Goal: Task Accomplishment & Management: Use online tool/utility

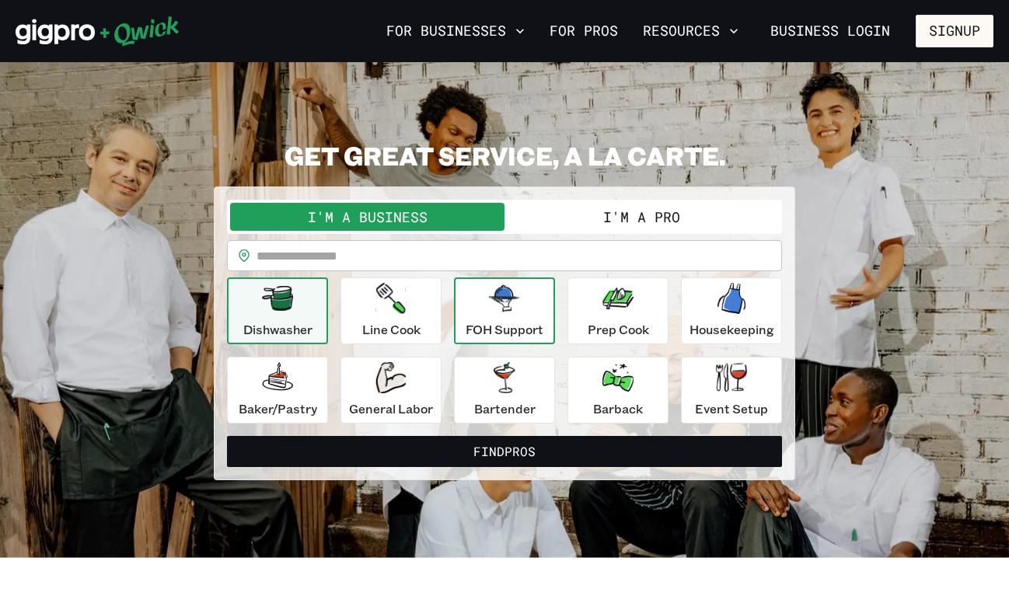
click at [530, 311] on div "FOH Support" at bounding box center [505, 311] width 78 height 56
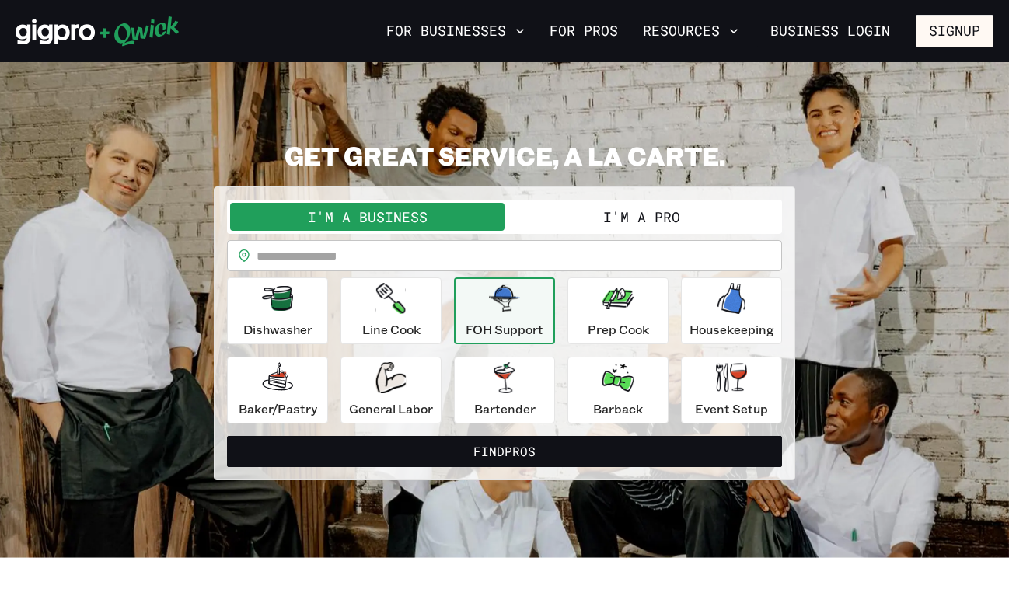
click at [637, 214] on button "I'm a Pro" at bounding box center [641, 217] width 274 height 28
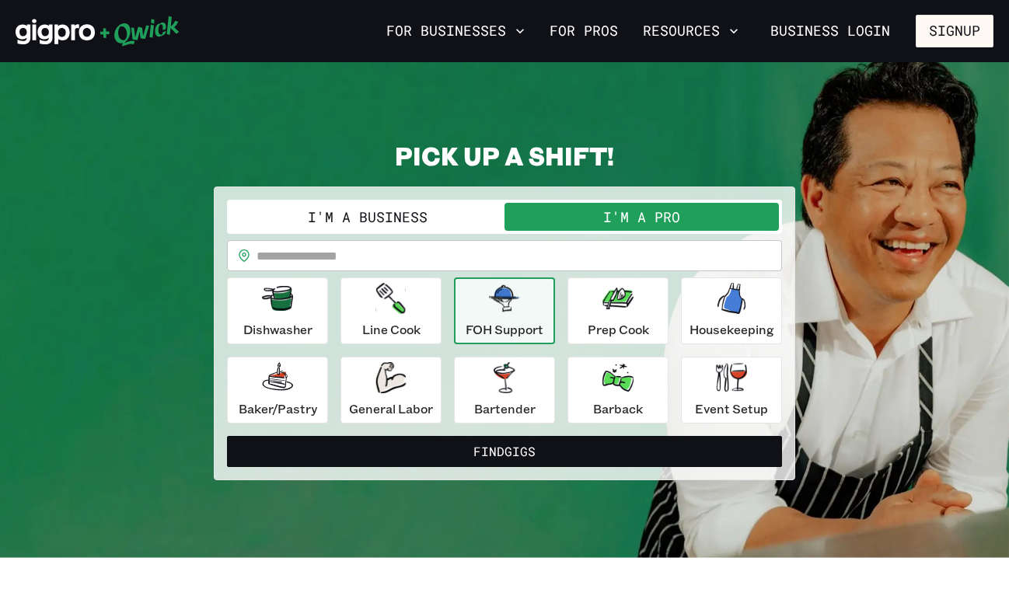
click at [487, 326] on p "FOH Support" at bounding box center [505, 329] width 78 height 19
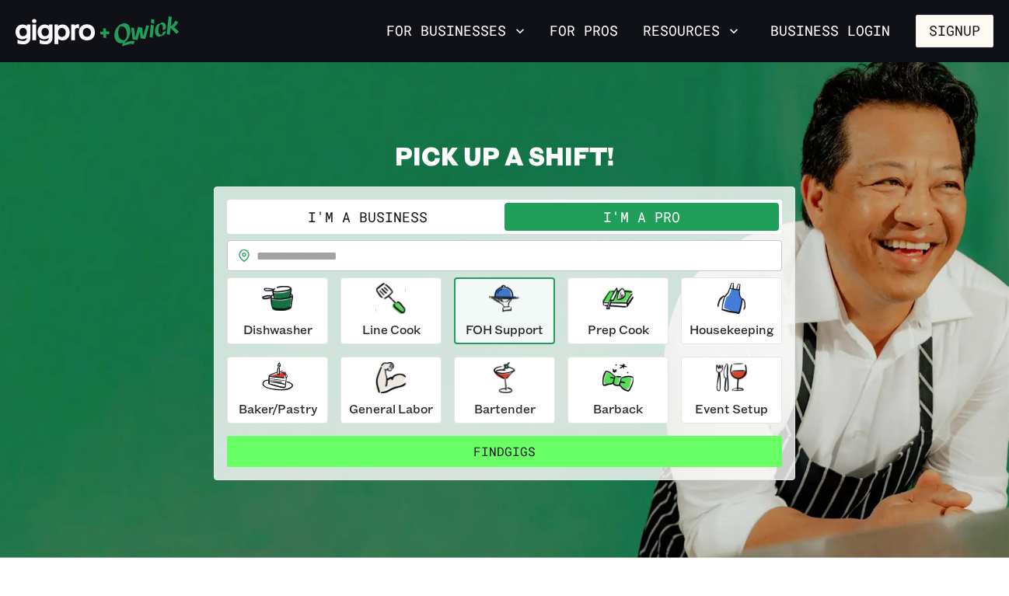
click at [489, 462] on button "Find Gigs" at bounding box center [504, 451] width 555 height 31
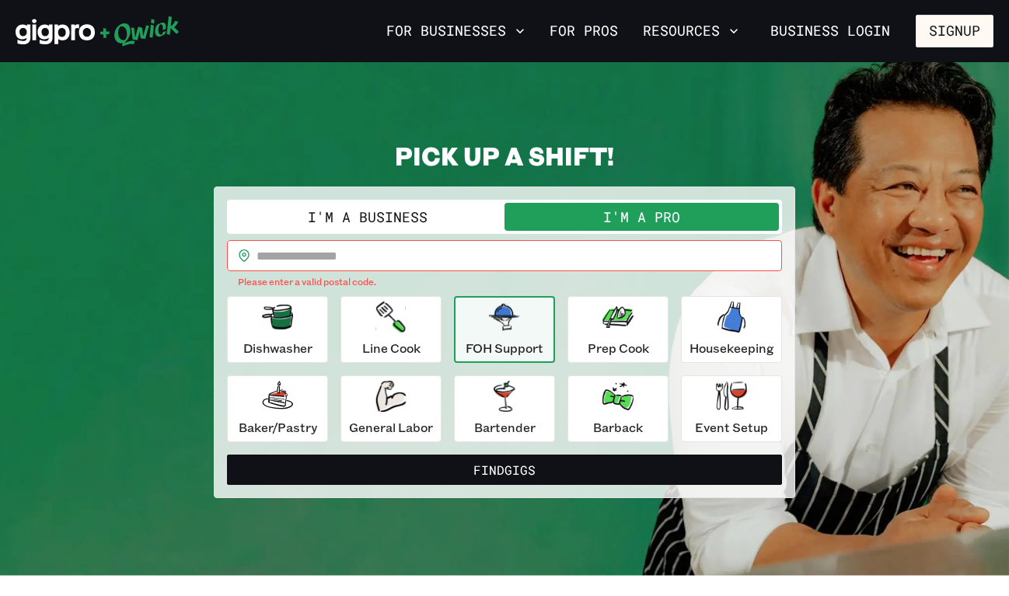
click at [396, 266] on input "text" at bounding box center [518, 255] width 525 height 31
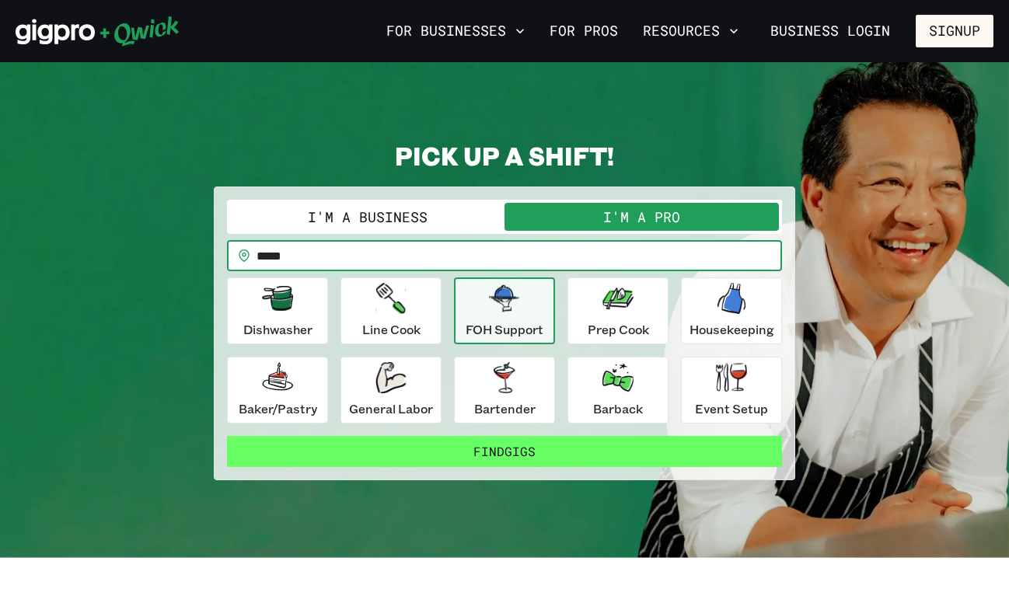
type input "*****"
click at [395, 455] on button "Find Gigs" at bounding box center [504, 451] width 555 height 31
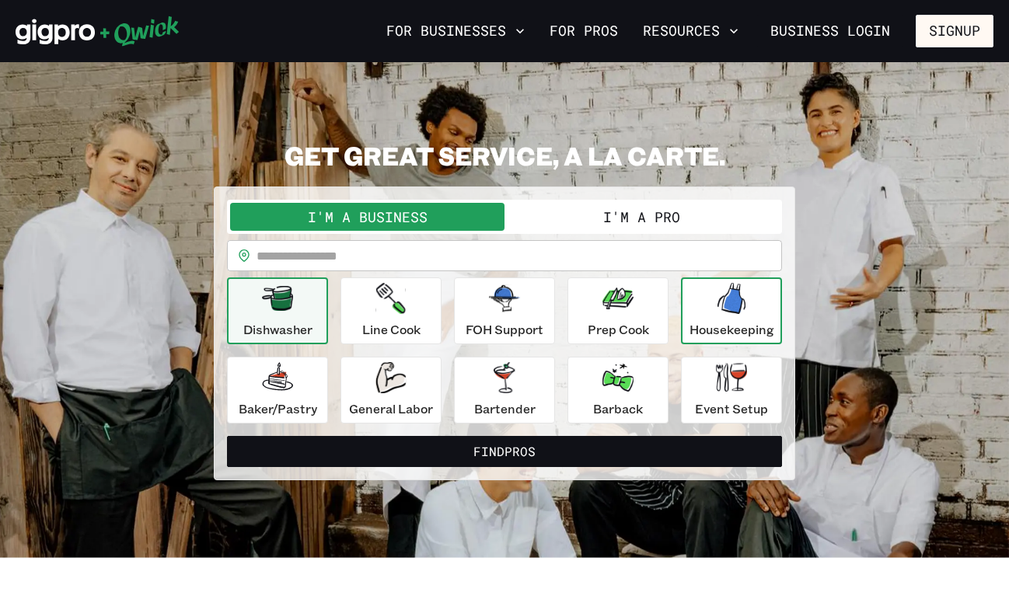
click at [734, 306] on icon "button" at bounding box center [731, 298] width 28 height 31
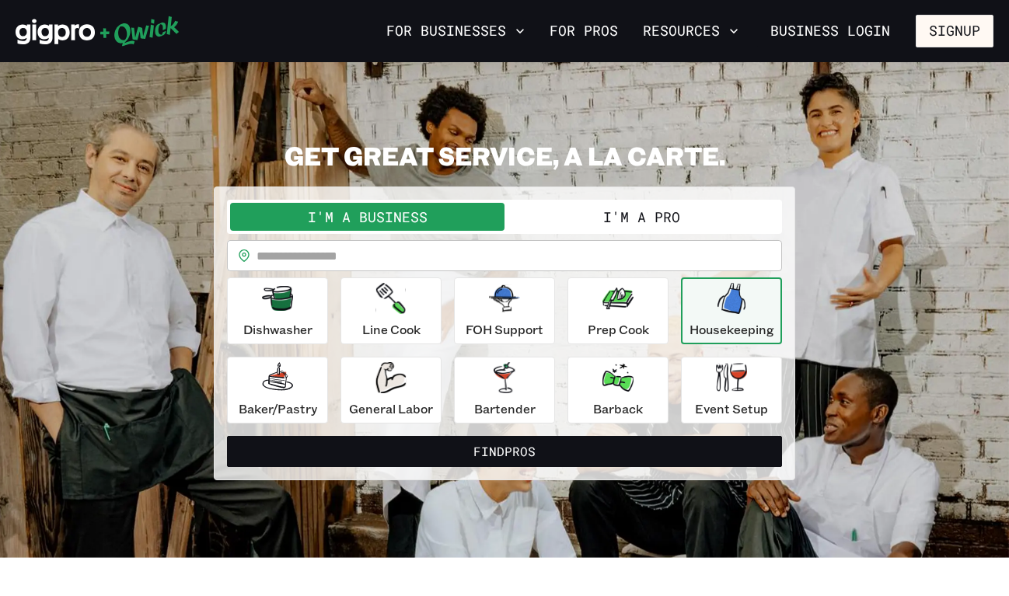
click at [668, 210] on button "I'm a Pro" at bounding box center [641, 217] width 274 height 28
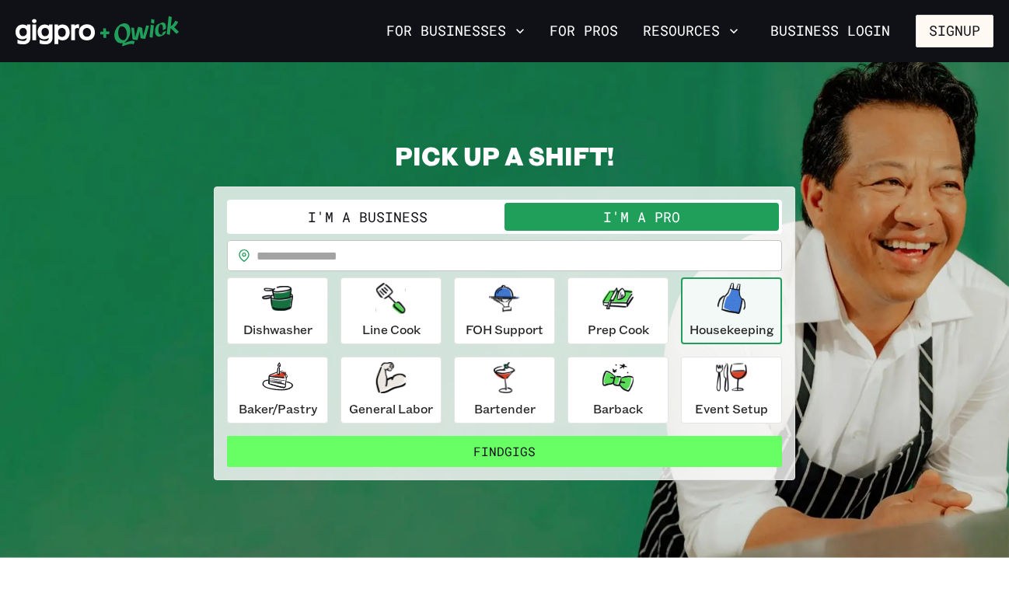
click at [467, 455] on button "Find Gigs" at bounding box center [504, 451] width 555 height 31
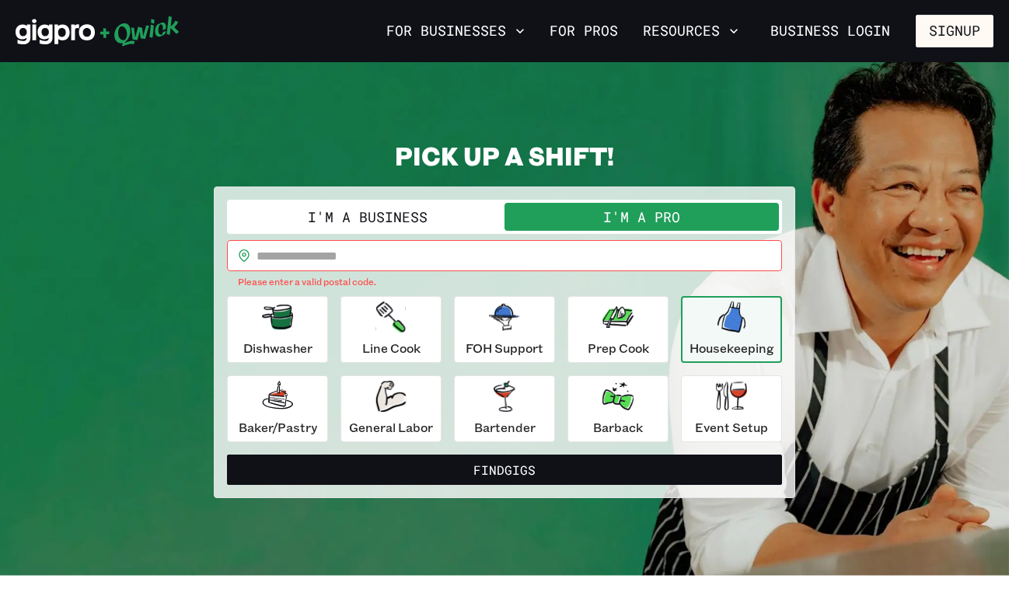
click at [487, 254] on input "text" at bounding box center [518, 255] width 525 height 31
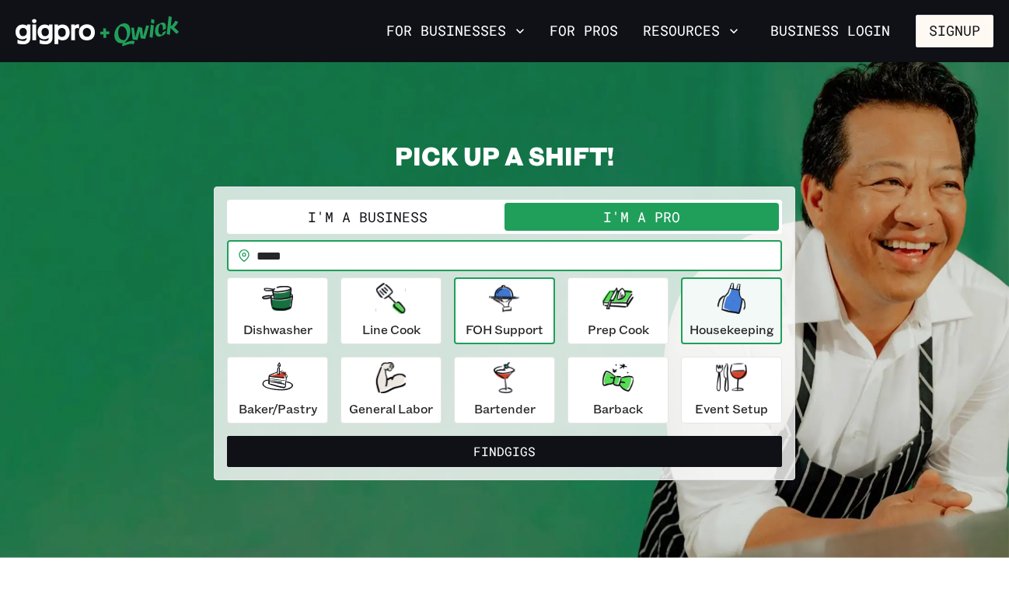
type input "*****"
click at [511, 320] on p "FOH Support" at bounding box center [505, 329] width 78 height 19
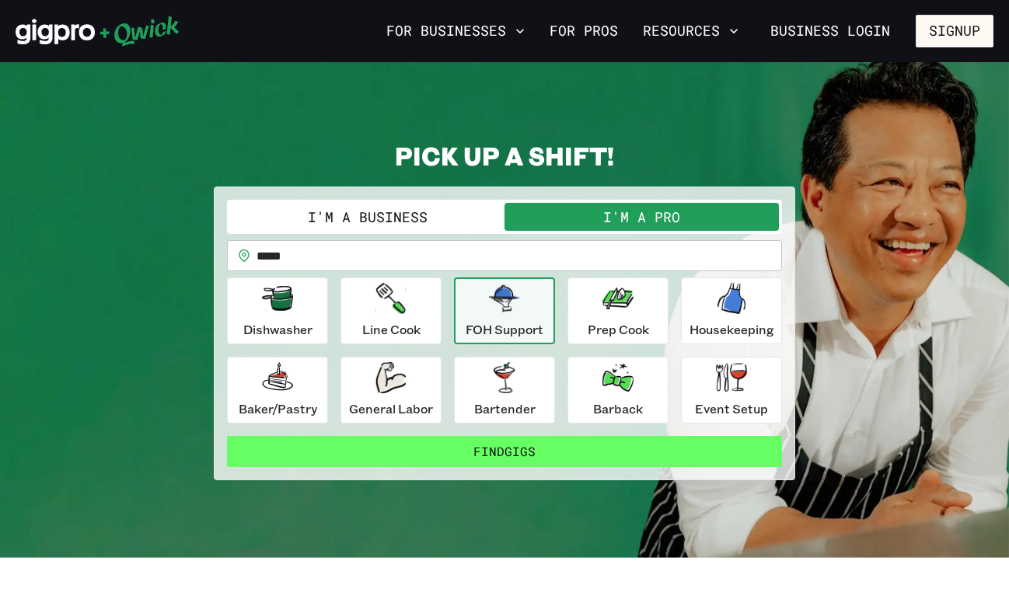
click at [490, 458] on button "Find Gigs" at bounding box center [504, 451] width 555 height 31
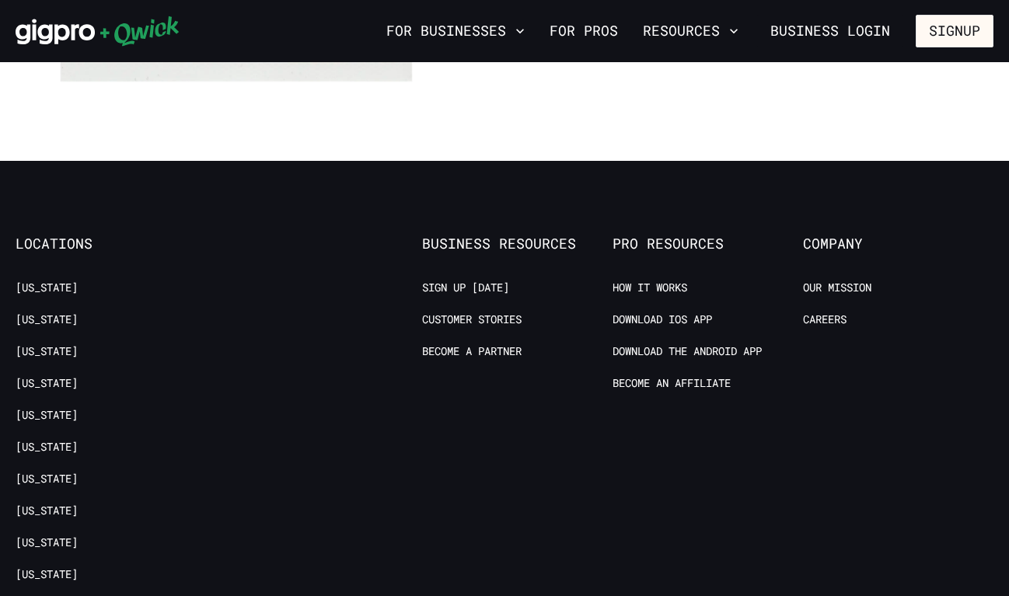
scroll to position [1504, 0]
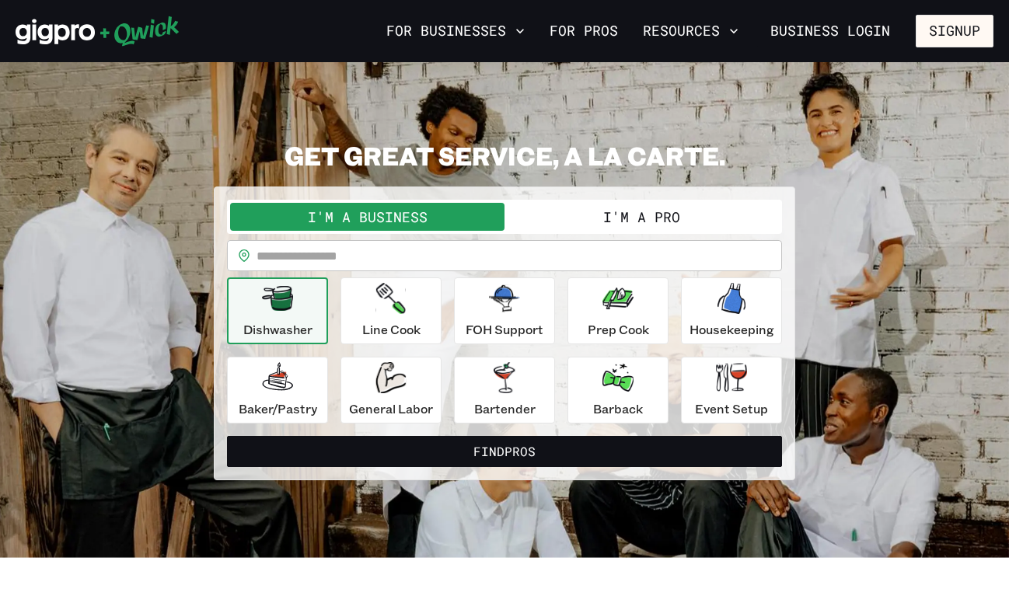
click at [613, 221] on button "I'm a Pro" at bounding box center [641, 217] width 274 height 28
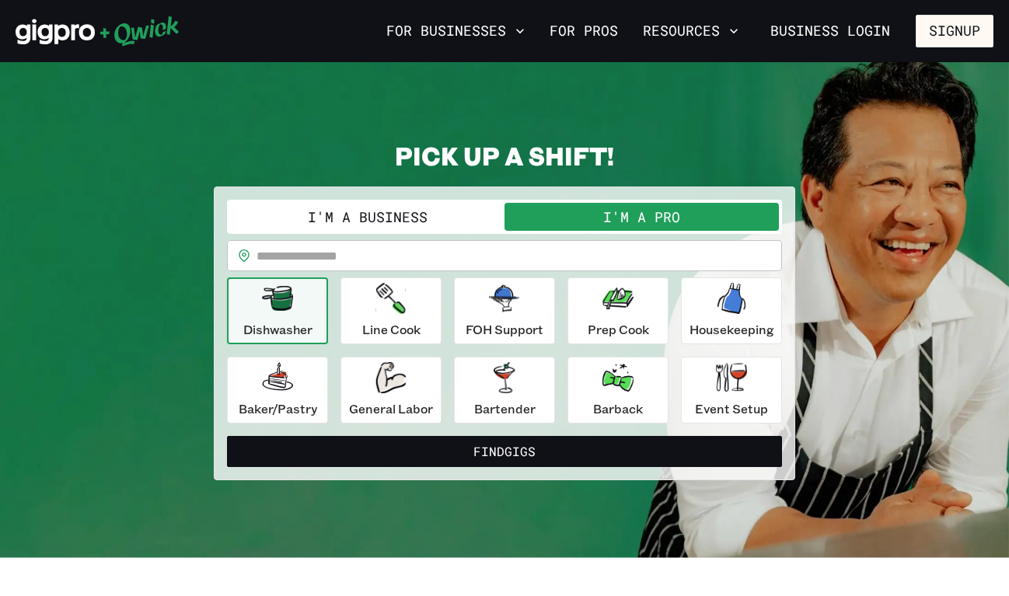
click at [530, 252] on input "text" at bounding box center [518, 255] width 525 height 31
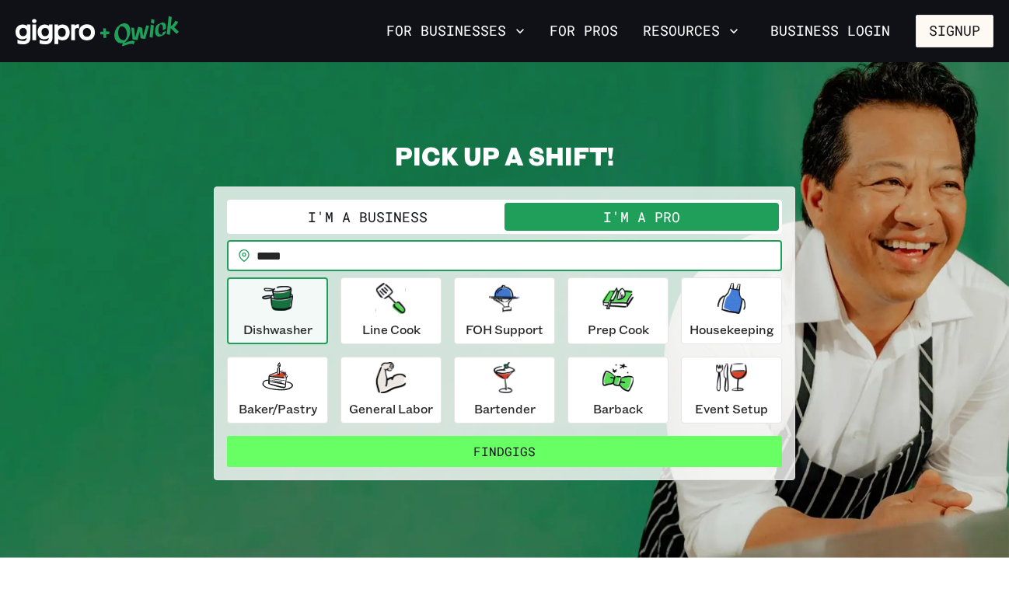
type input "*****"
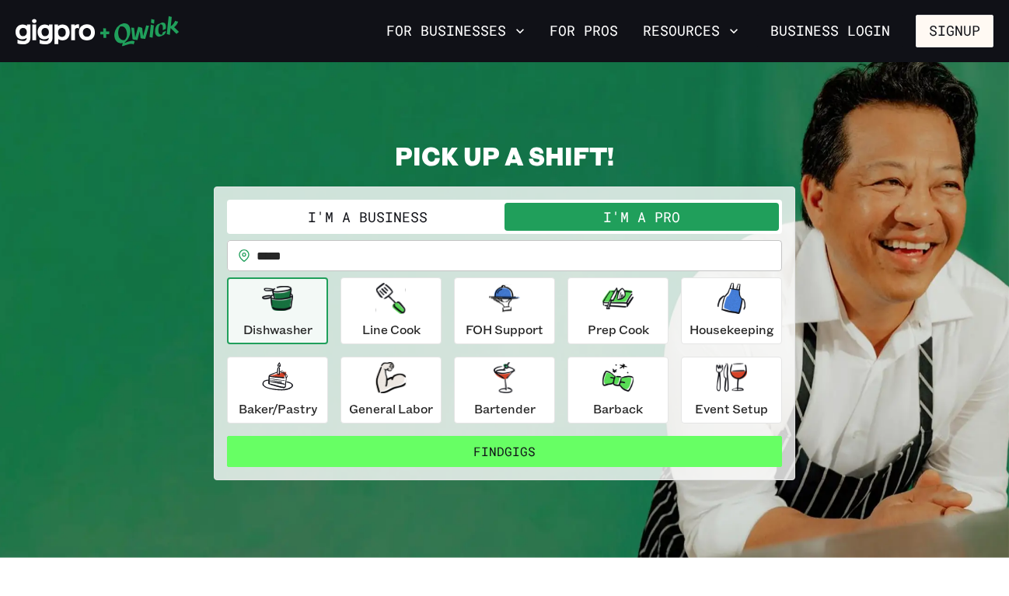
click at [469, 450] on button "Find Gigs" at bounding box center [504, 451] width 555 height 31
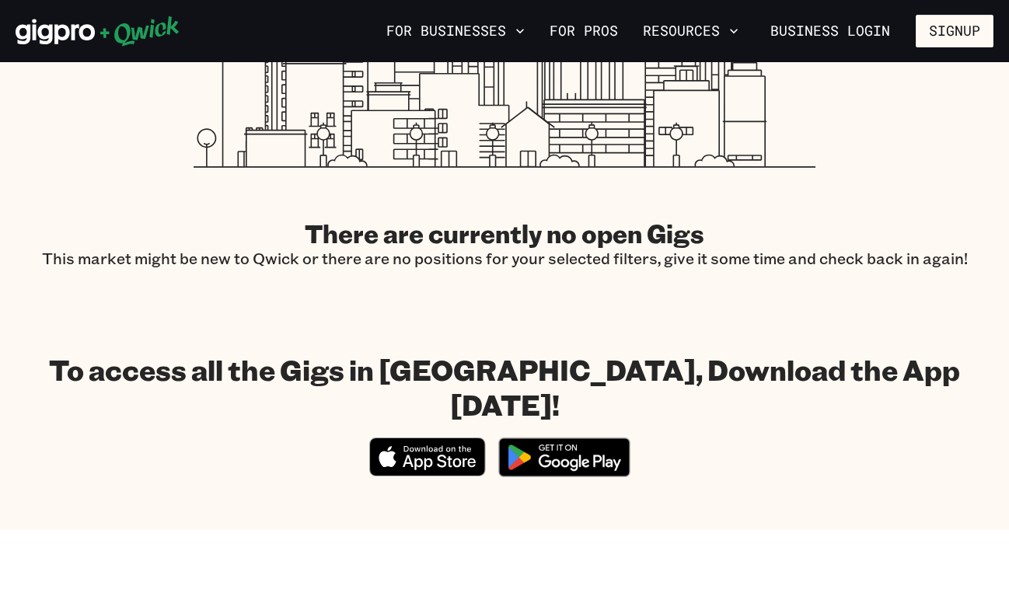
scroll to position [543, 0]
